Goal: Task Accomplishment & Management: Manage account settings

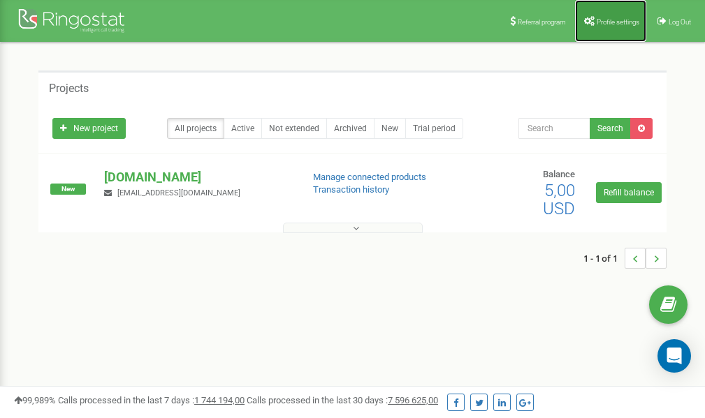
click at [613, 22] on span "Profile settings" at bounding box center [618, 22] width 43 height 8
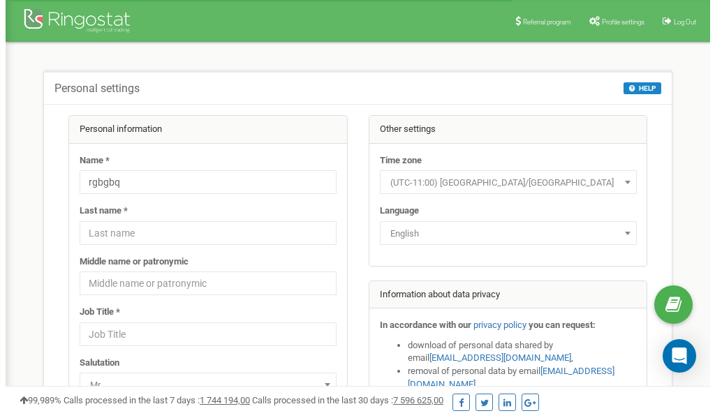
scroll to position [70, 0]
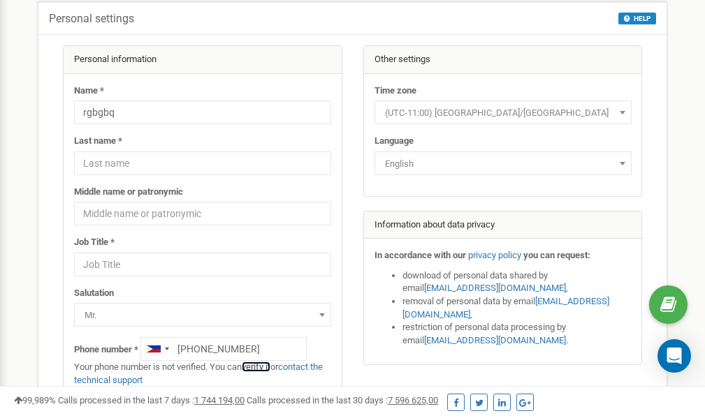
click at [261, 367] on link "verify it" at bounding box center [256, 367] width 29 height 10
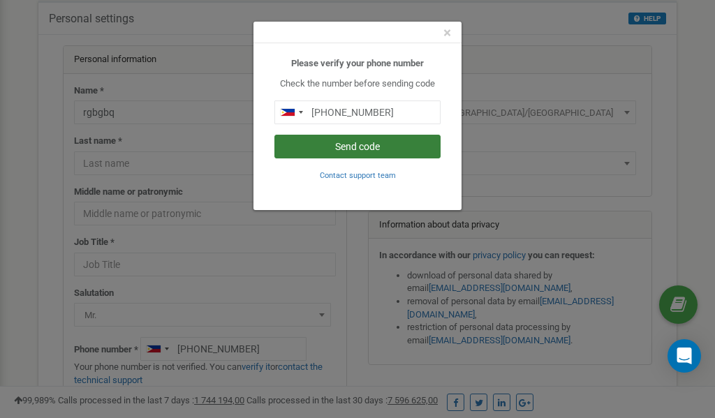
click at [347, 143] on button "Send code" at bounding box center [358, 147] width 166 height 24
